Goal: Information Seeking & Learning: Learn about a topic

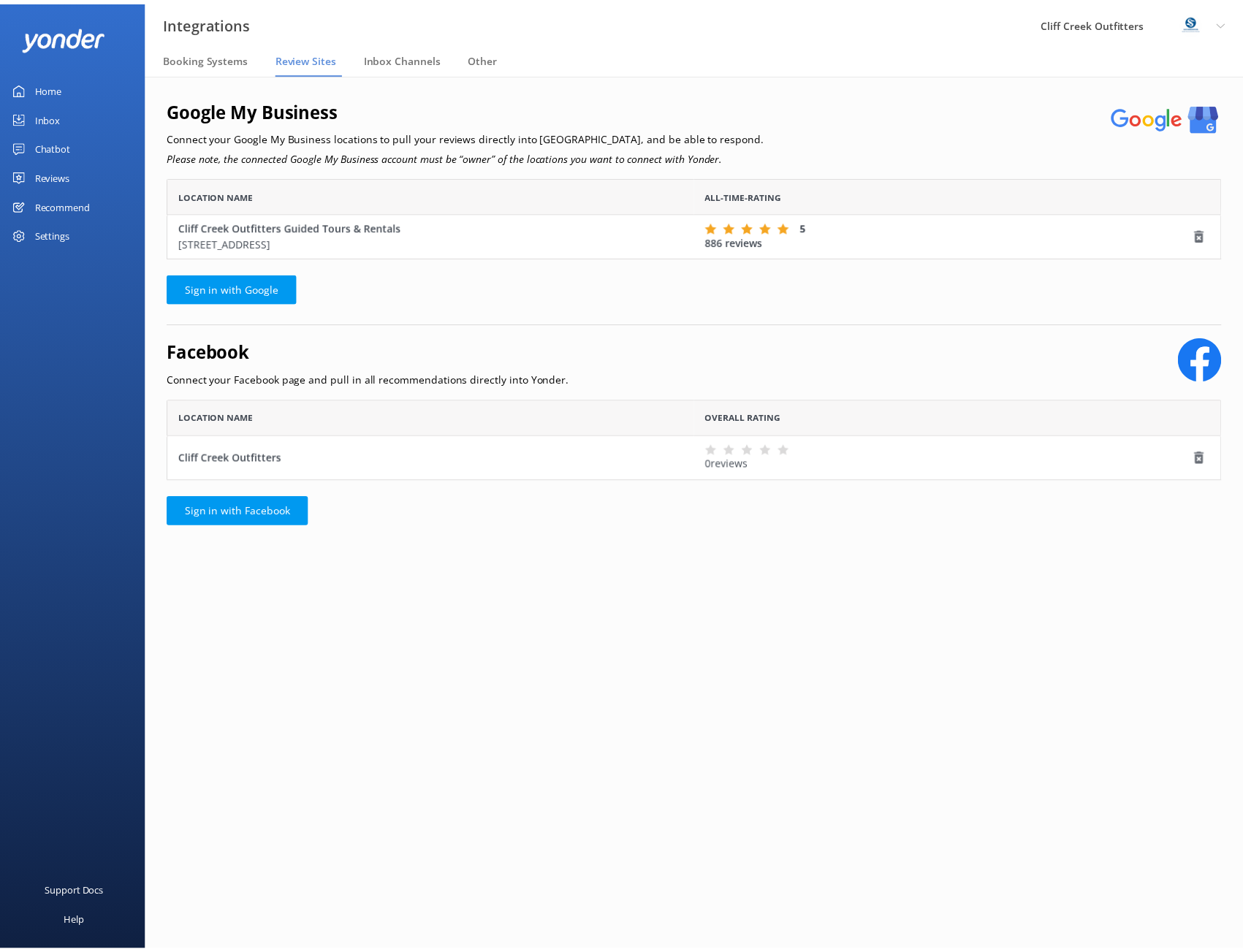
scroll to position [70, 1053]
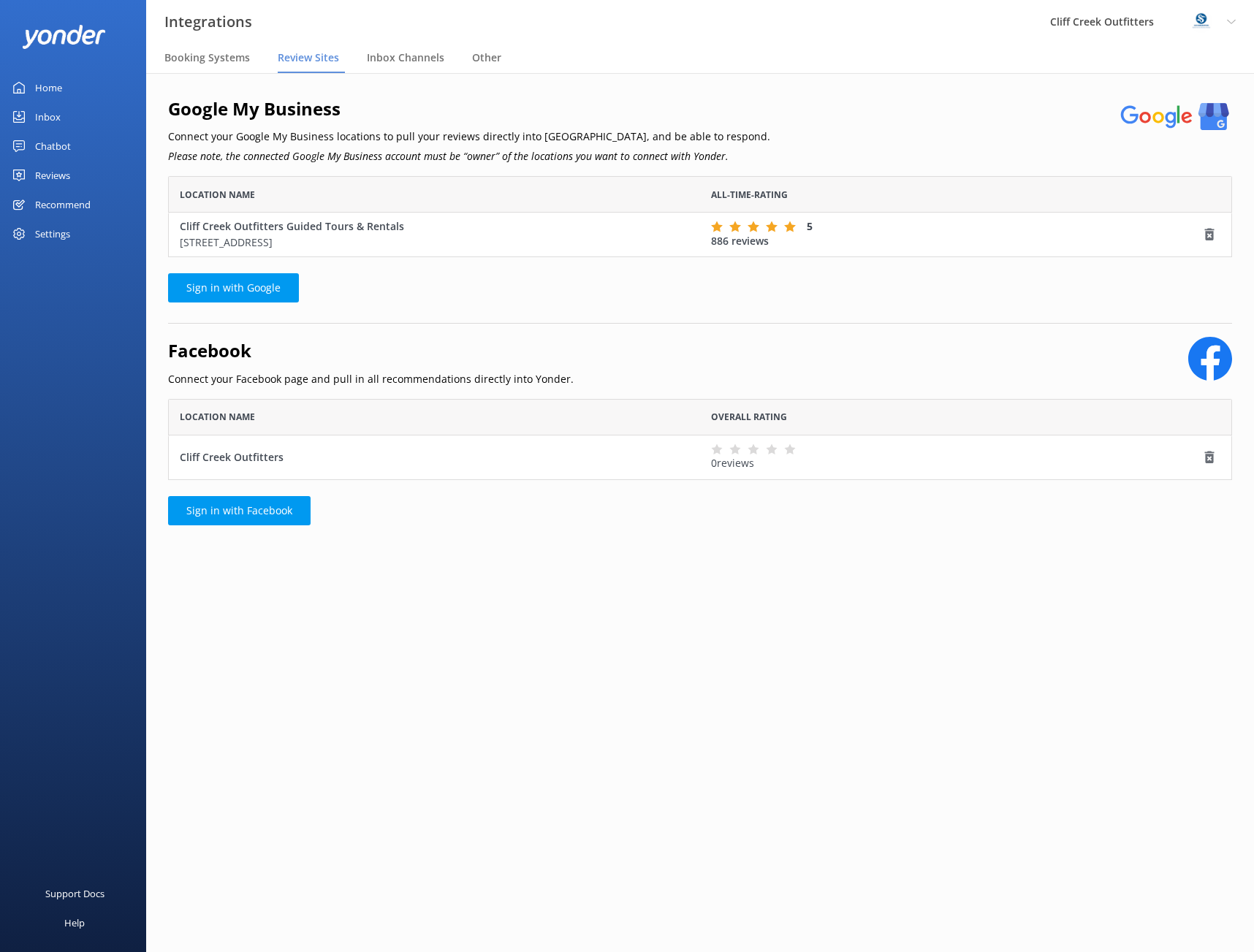
click at [54, 176] on div "Reviews" at bounding box center [53, 175] width 35 height 29
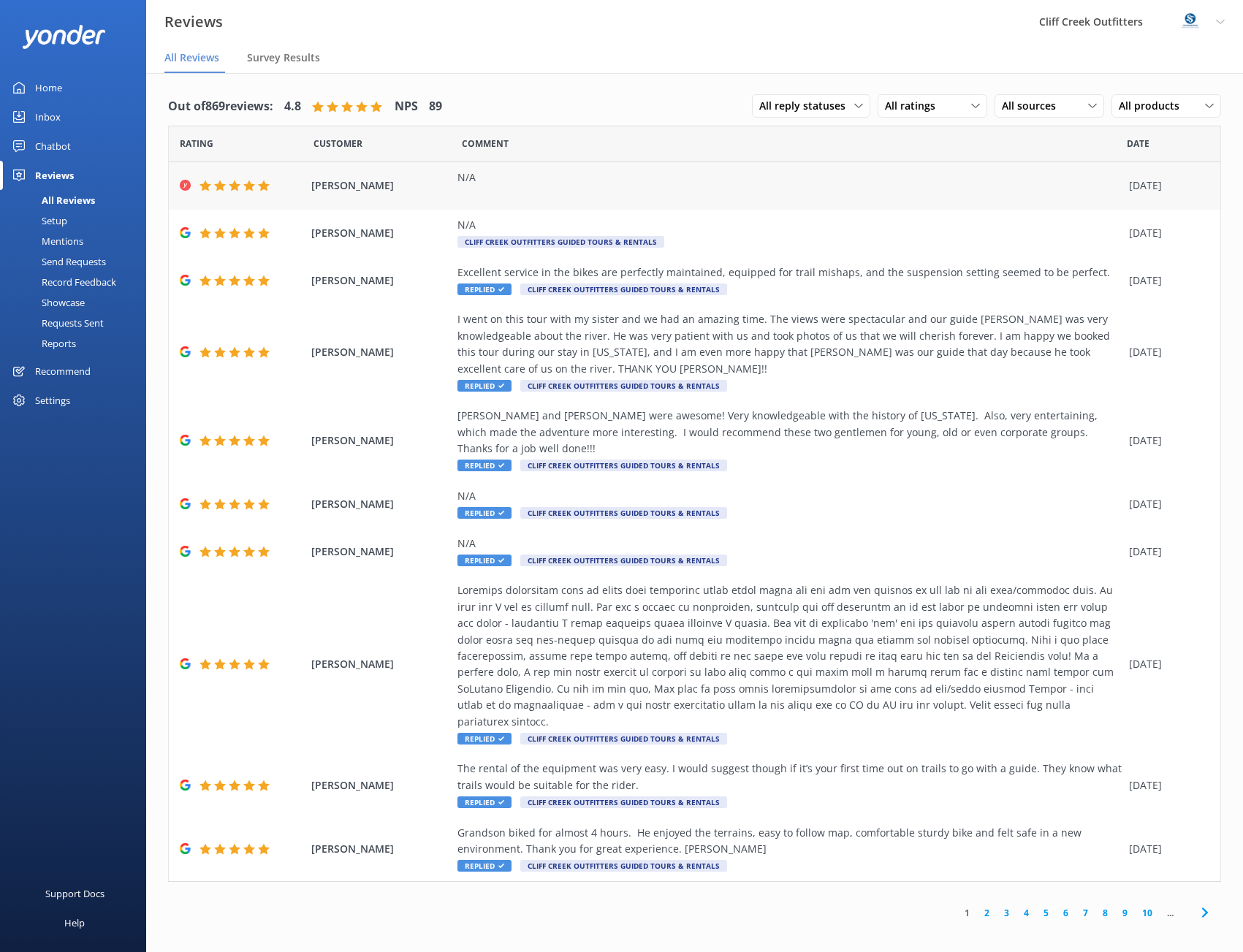
click at [265, 186] on use at bounding box center [264, 185] width 12 height 11
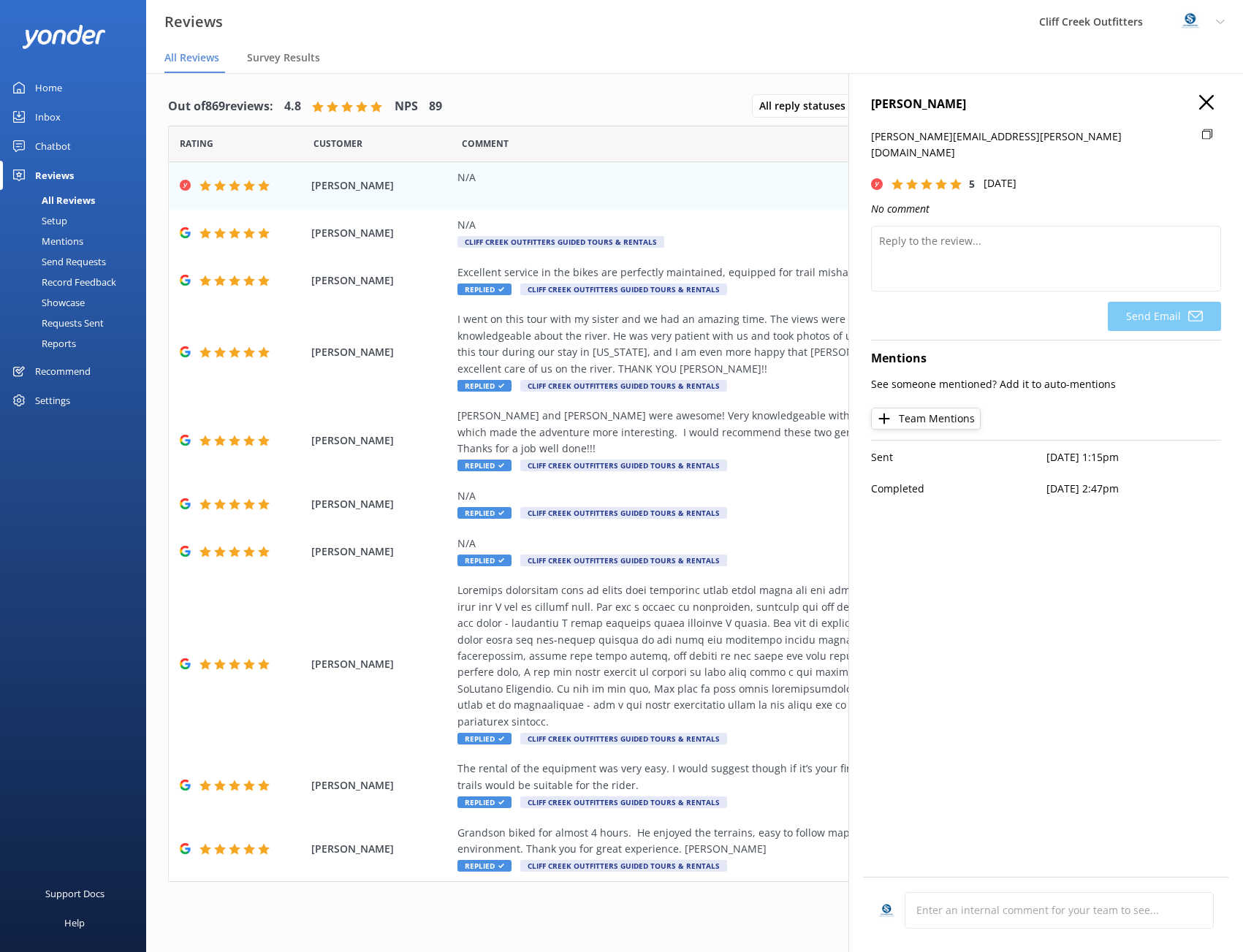
click at [921, 178] on icon at bounding box center [927, 184] width 12 height 12
click at [357, 190] on span "Carmine Ferrone" at bounding box center [381, 186] width 139 height 16
click at [1208, 100] on use "button" at bounding box center [1206, 102] width 15 height 15
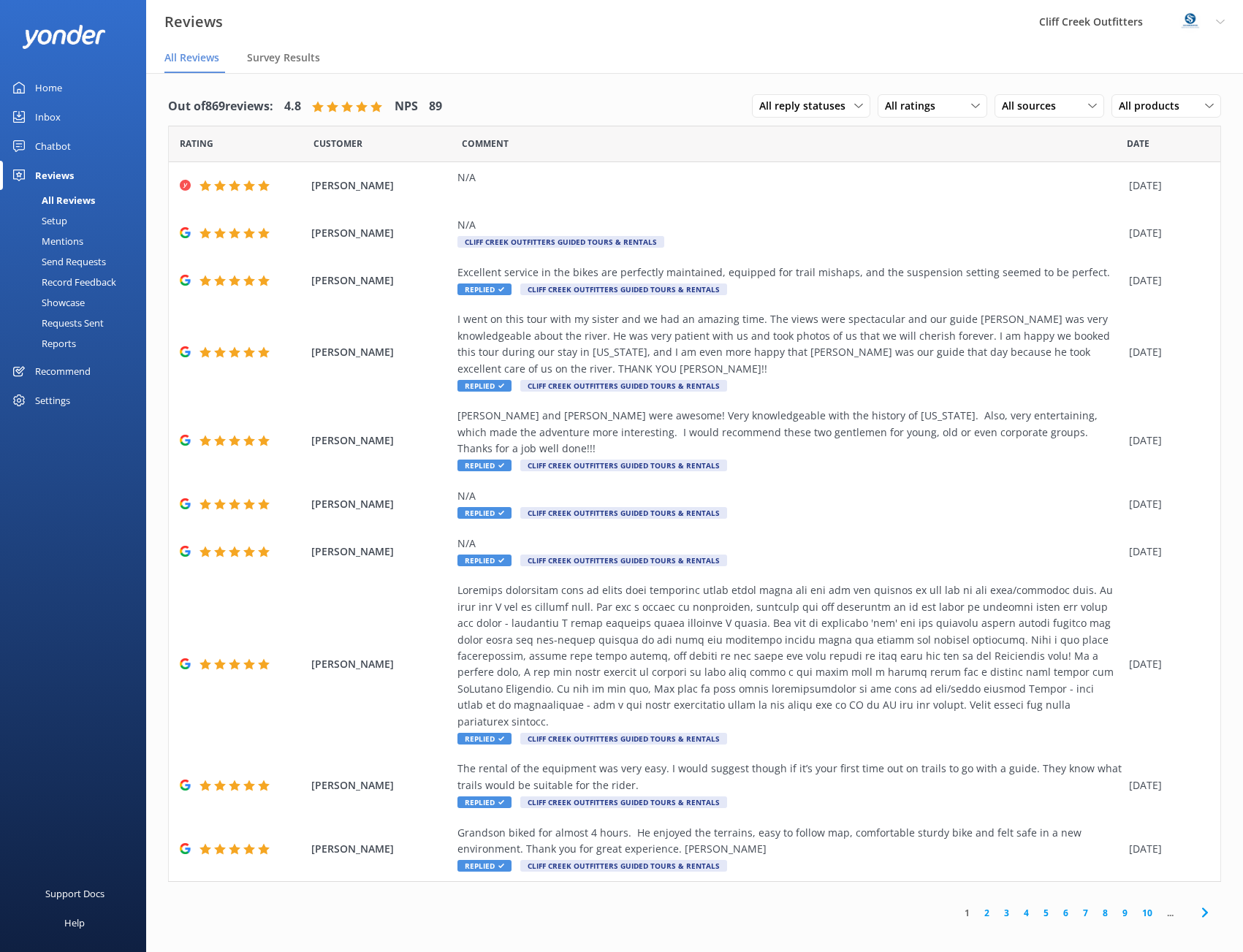
click at [60, 222] on div "Setup" at bounding box center [38, 220] width 58 height 21
click at [68, 345] on div "Reports" at bounding box center [43, 343] width 68 height 21
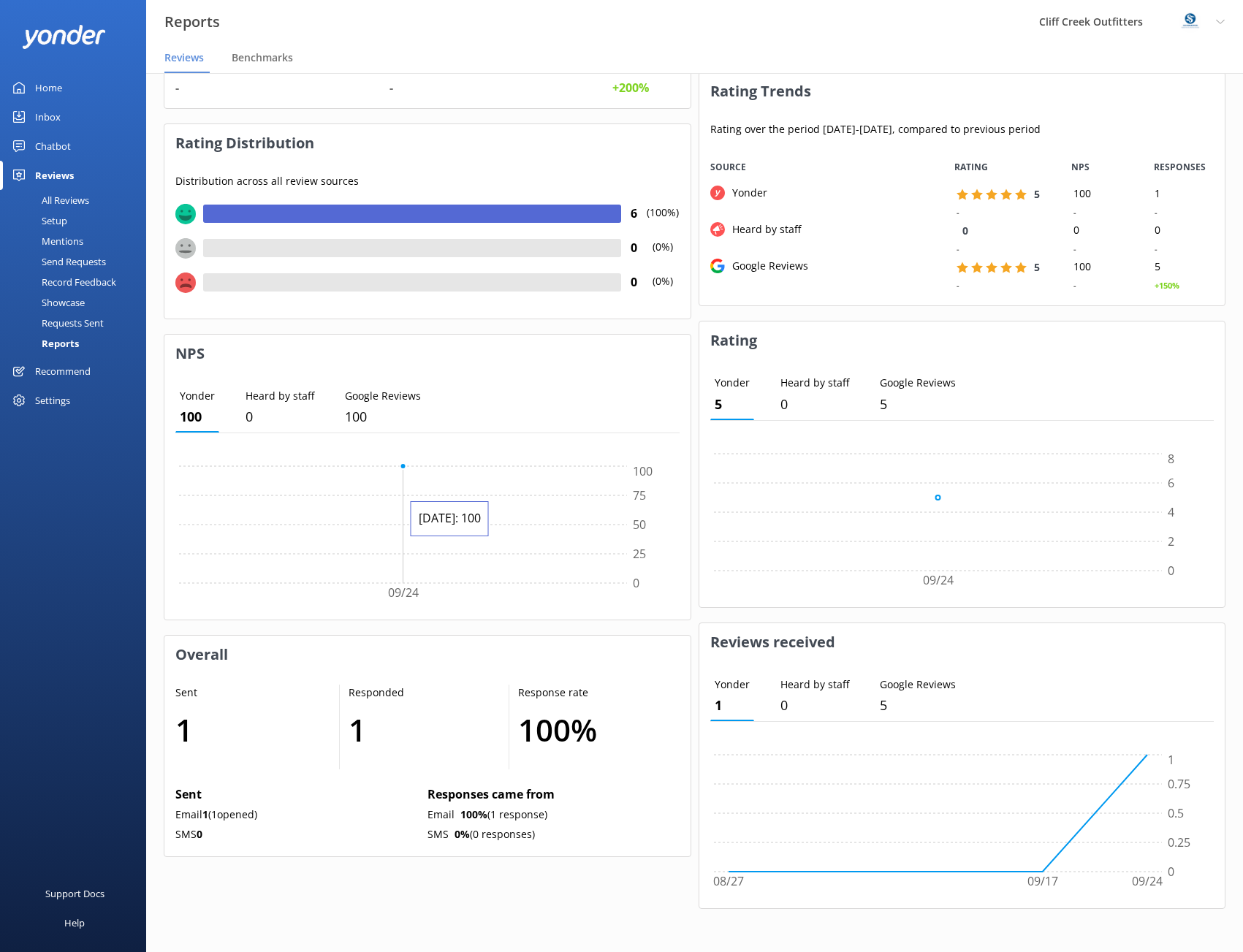
scroll to position [184, 0]
